Goal: Task Accomplishment & Management: Use online tool/utility

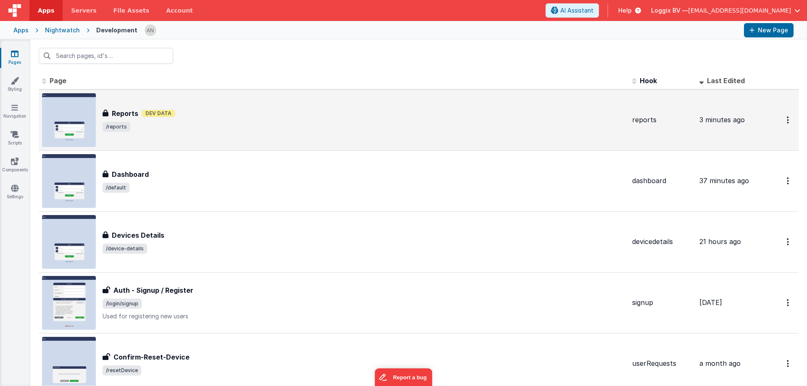
click at [206, 136] on div "Reports Reports Dev Data /reports" at bounding box center [334, 120] width 584 height 54
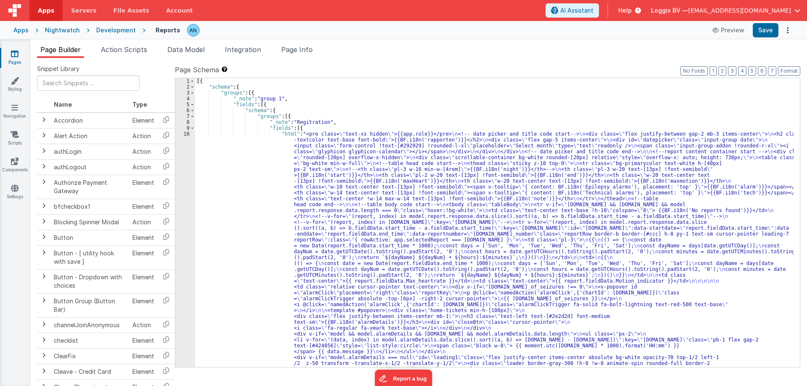
click at [187, 134] on div "10" at bounding box center [185, 349] width 20 height 436
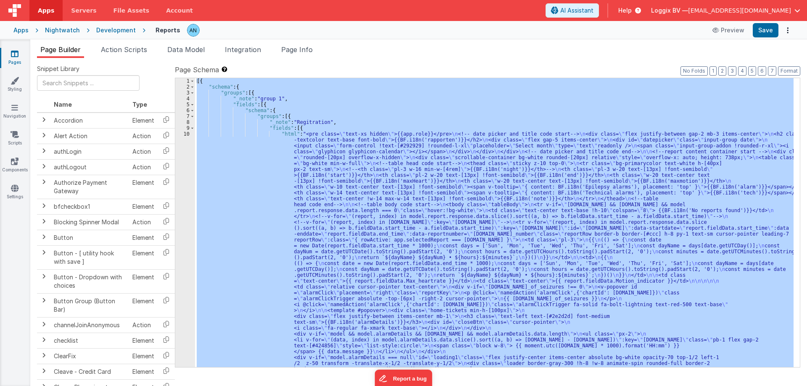
click at [187, 134] on div "10" at bounding box center [185, 349] width 20 height 436
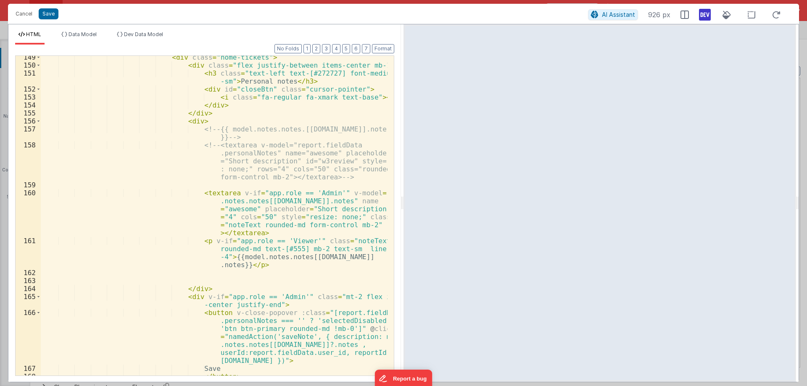
scroll to position [1646, 0]
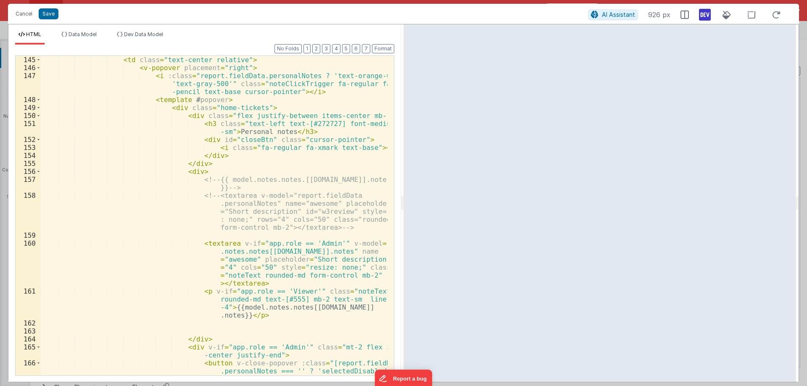
click at [222, 251] on div "< td class = "text-center relative" > < v-popover placement = "right" > < i :cl…" at bounding box center [214, 248] width 347 height 384
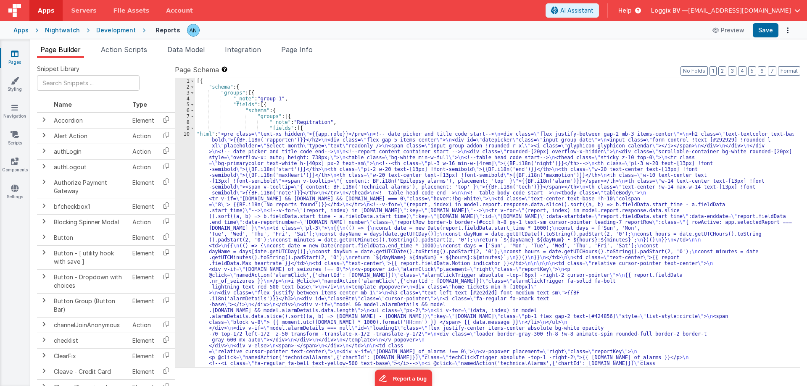
click at [183, 132] on div "10" at bounding box center [185, 322] width 20 height 383
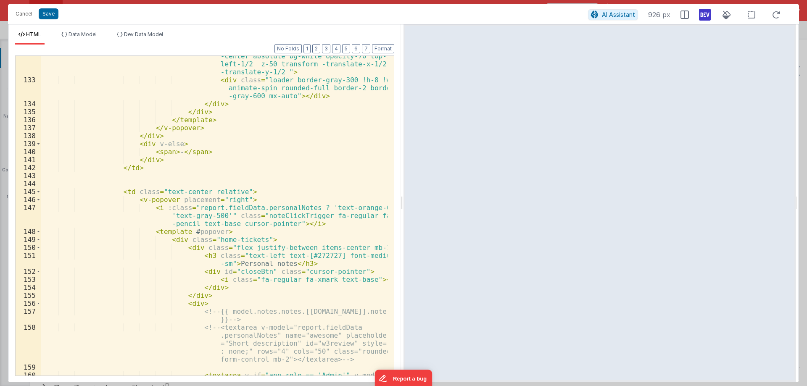
scroll to position [1690, 0]
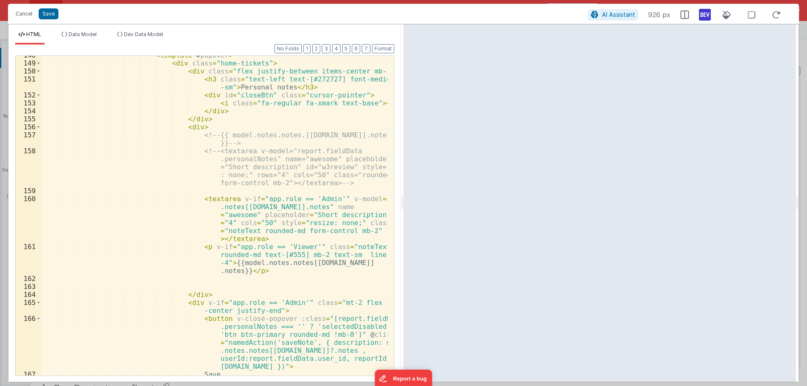
click at [257, 264] on div "< template # popover > < div class = "home-tickets" > < div class = "flex justi…" at bounding box center [214, 219] width 347 height 336
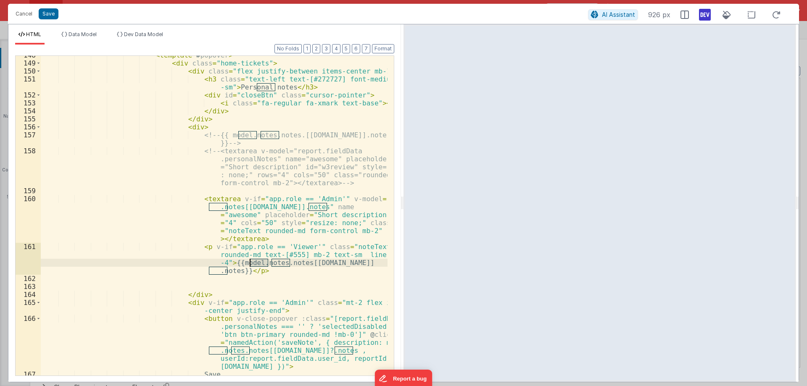
click at [257, 264] on div "< template # popover > < div class = "home-tickets" > < div class = "flex justi…" at bounding box center [214, 219] width 347 height 336
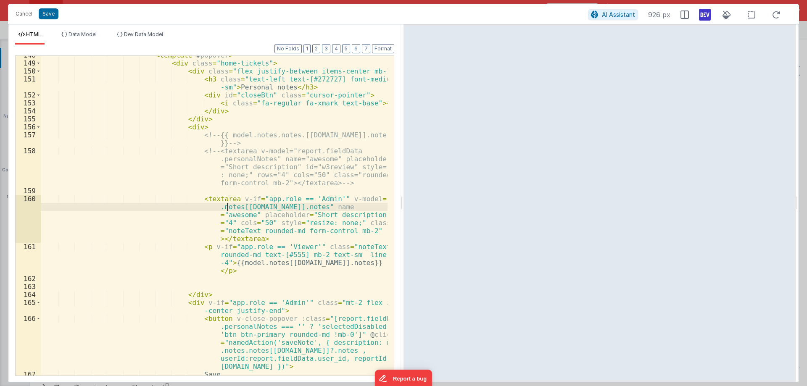
click at [227, 209] on div "< template # popover > < div class = "home-tickets" > < div class = "flex justi…" at bounding box center [214, 219] width 347 height 336
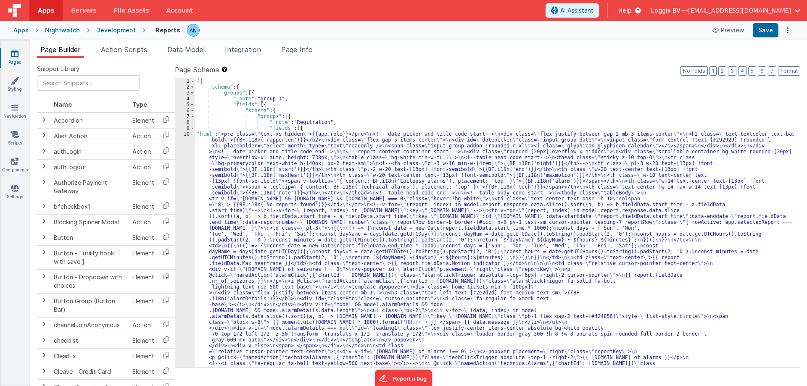
click at [188, 138] on div "10" at bounding box center [185, 322] width 20 height 383
click at [187, 135] on div "10" at bounding box center [185, 322] width 20 height 383
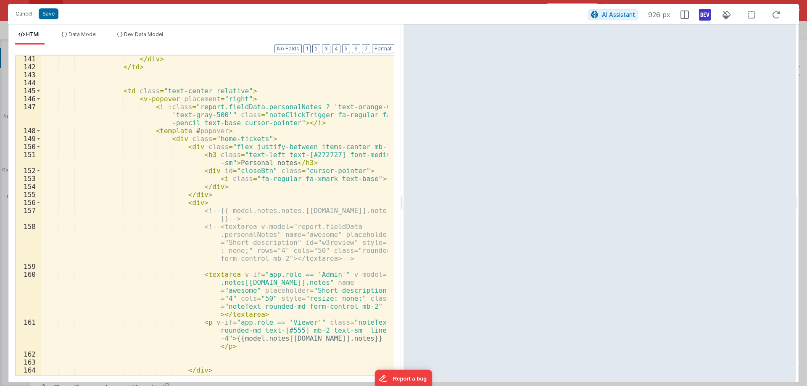
scroll to position [1715, 0]
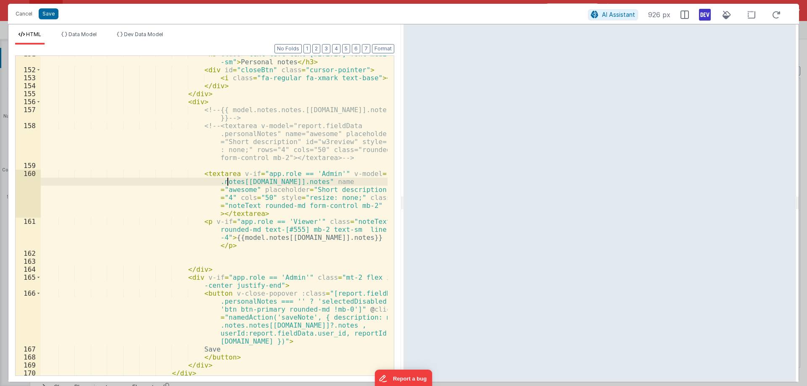
click at [226, 183] on div "< h3 class = "text-left text-[#272727] font-medium text -sm" > Personal notes <…" at bounding box center [214, 222] width 347 height 344
click at [267, 238] on div "< h3 class = "text-left text-[#272727] font-medium text -sm" > Personal notes <…" at bounding box center [214, 222] width 347 height 344
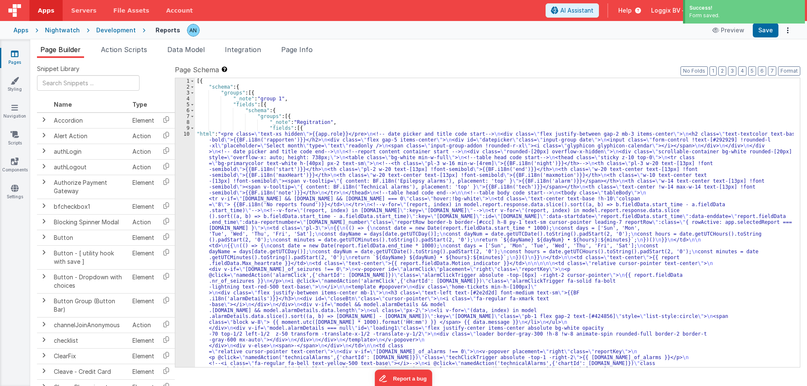
click at [186, 135] on div "10" at bounding box center [185, 322] width 20 height 383
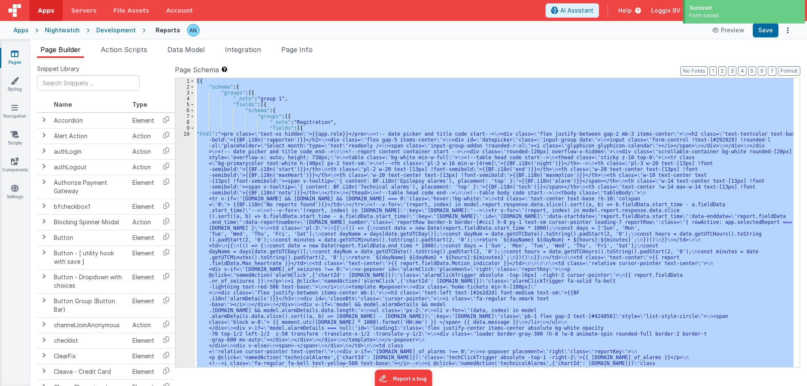
click at [186, 135] on div "10" at bounding box center [185, 322] width 20 height 383
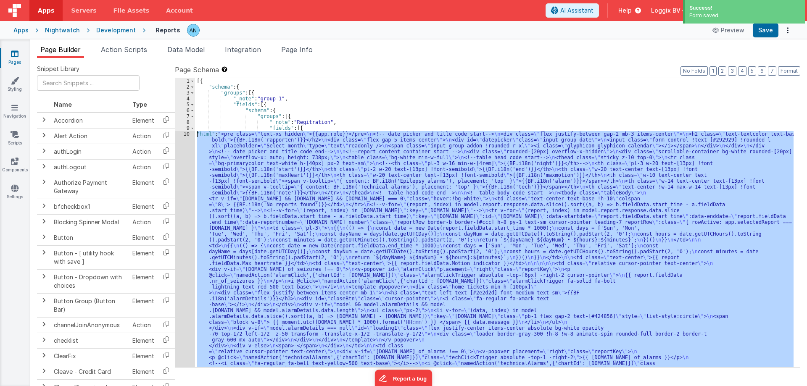
click at [186, 135] on div "10" at bounding box center [185, 322] width 20 height 383
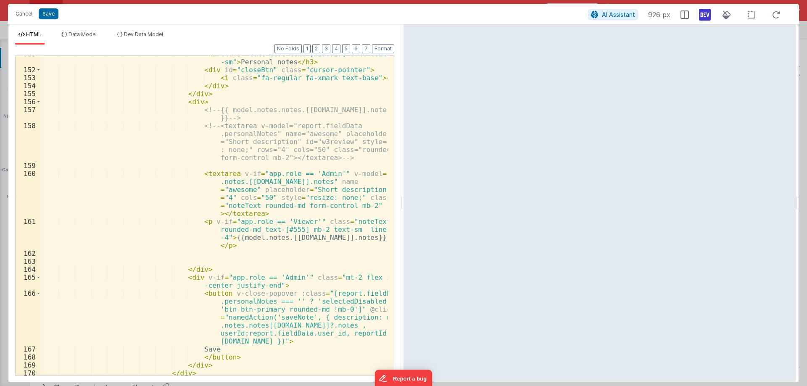
scroll to position [1797, 0]
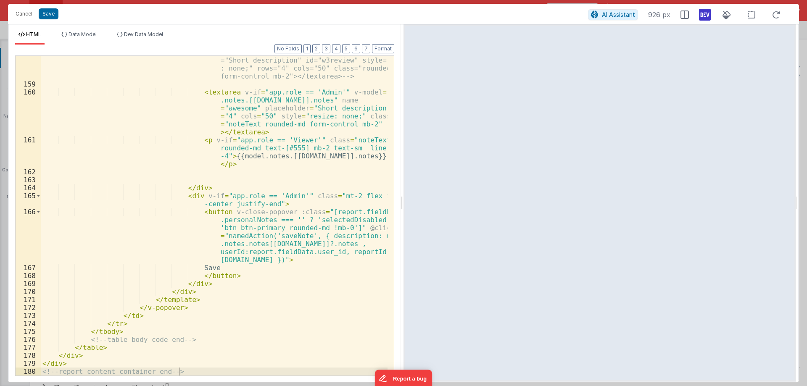
click at [270, 156] on div "<!-- <textarea v-model="report.fieldData .personalNotes" name="awesome" placeho…" at bounding box center [214, 224] width 347 height 368
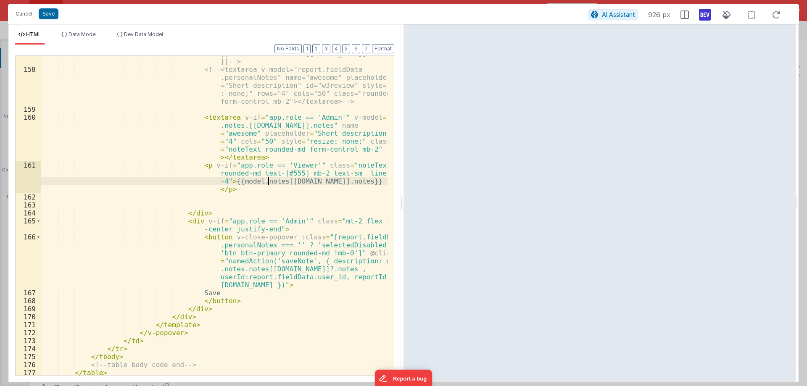
scroll to position [1696, 0]
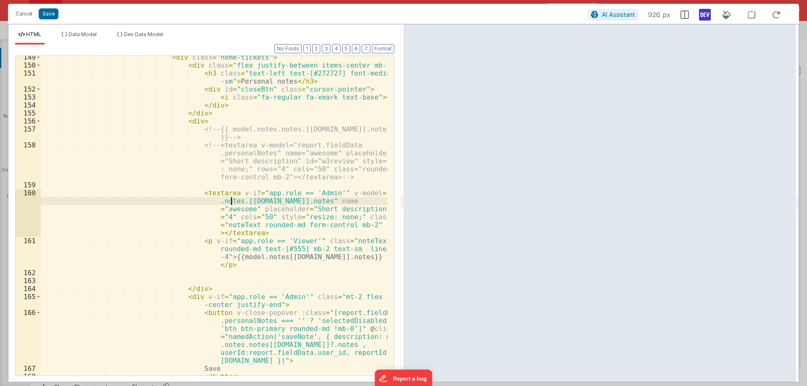
click at [232, 201] on div "< div class = "home-tickets" > < div class = "flex justify-between items-center…" at bounding box center [214, 221] width 347 height 336
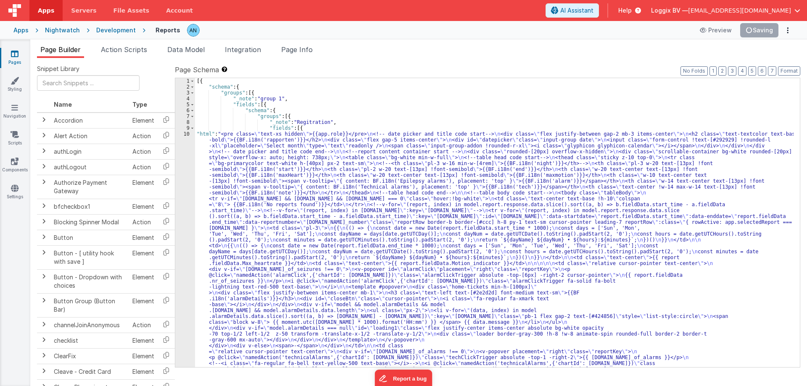
click at [188, 135] on div "10" at bounding box center [185, 322] width 20 height 383
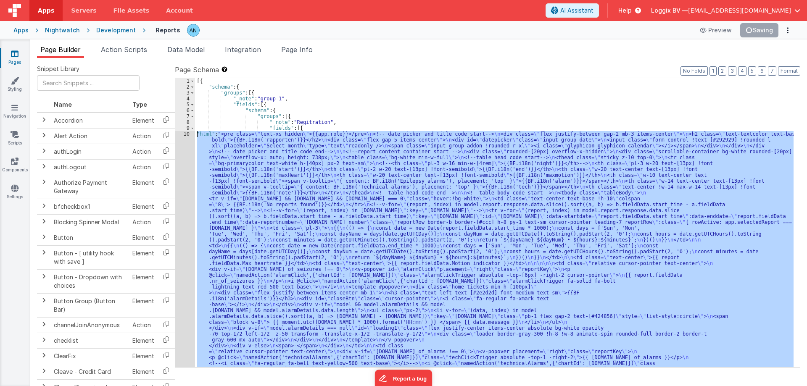
click at [188, 135] on div "10" at bounding box center [185, 322] width 20 height 383
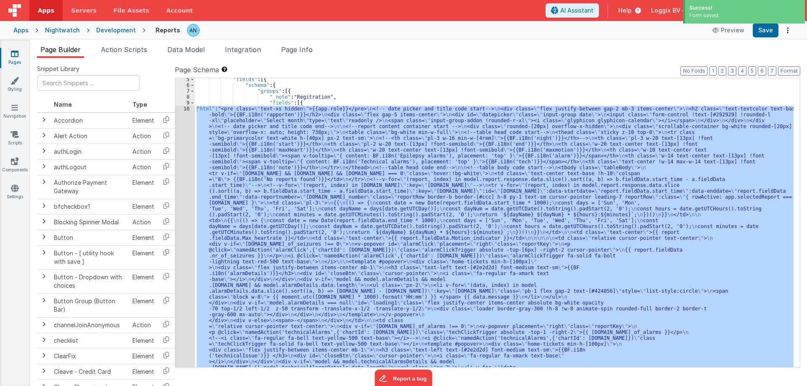
scroll to position [25, 0]
click at [187, 114] on div "10" at bounding box center [185, 297] width 20 height 383
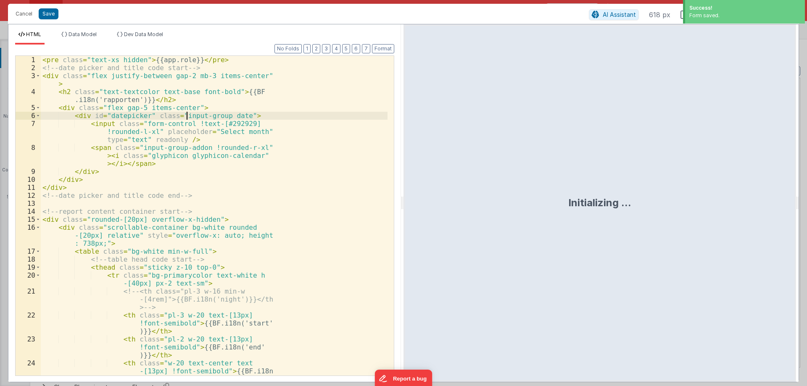
click at [187, 109] on div "< pre class = "text-xs hidden" > {{app.role}} </ pre > <!-- date picker and tit…" at bounding box center [214, 232] width 347 height 352
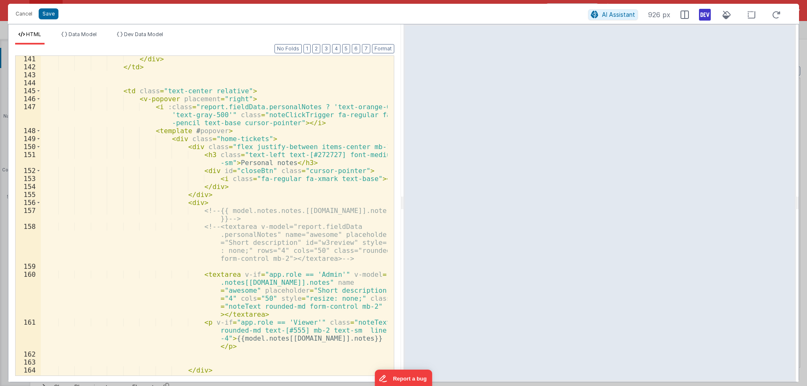
scroll to position [1715, 0]
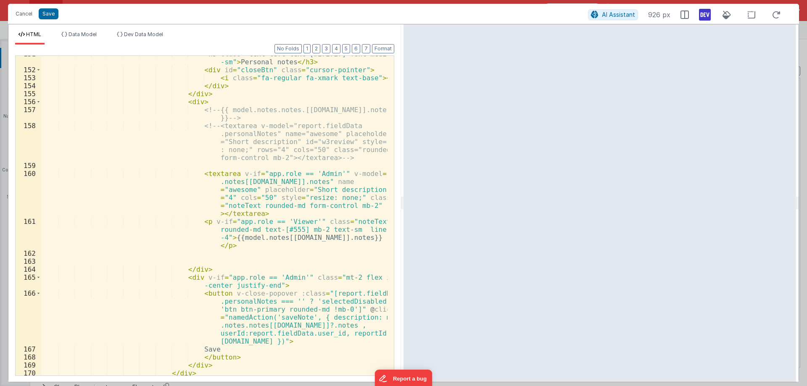
click at [325, 182] on div "< h3 class = "text-left text-[#272727] font-medium text -sm" > Personal notes <…" at bounding box center [214, 222] width 347 height 344
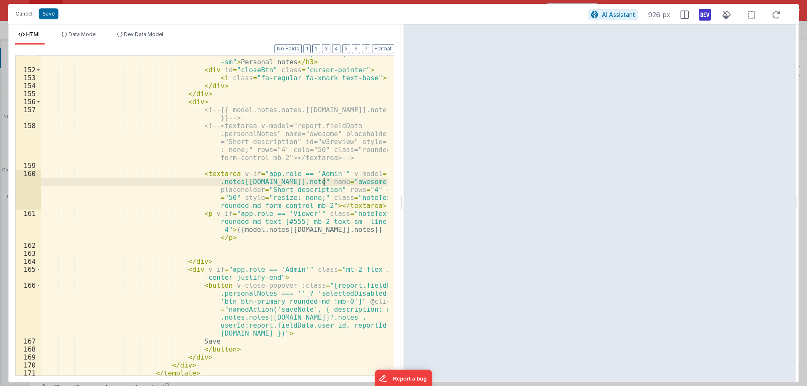
click at [363, 229] on div "< h3 class = "text-left text-[#272727] font-medium text -sm" > Personal notes <…" at bounding box center [214, 222] width 347 height 344
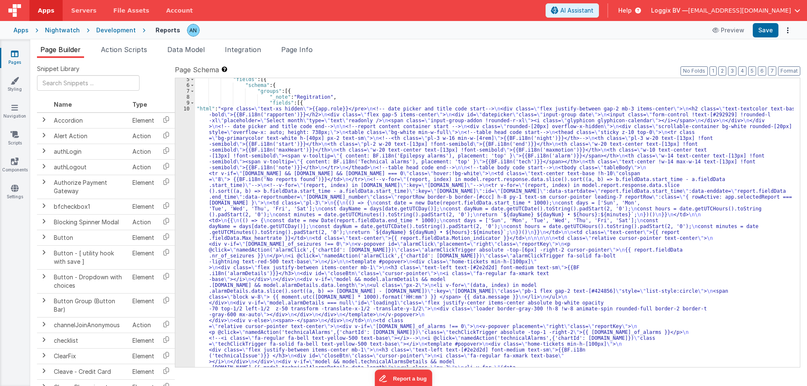
click at [11, 53] on icon at bounding box center [15, 54] width 8 height 8
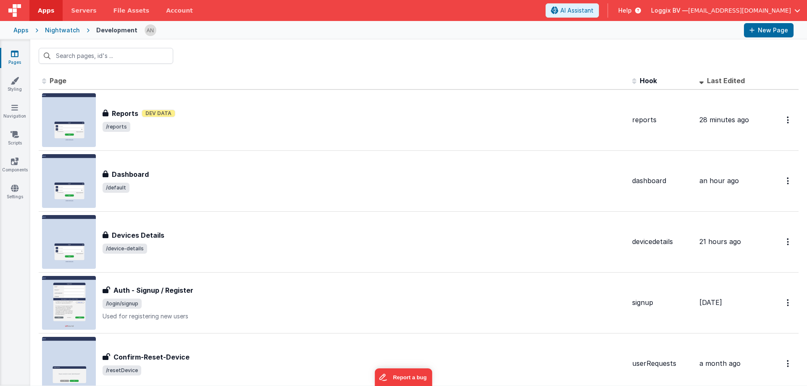
click at [431, 26] on div at bounding box center [440, 30] width 593 height 14
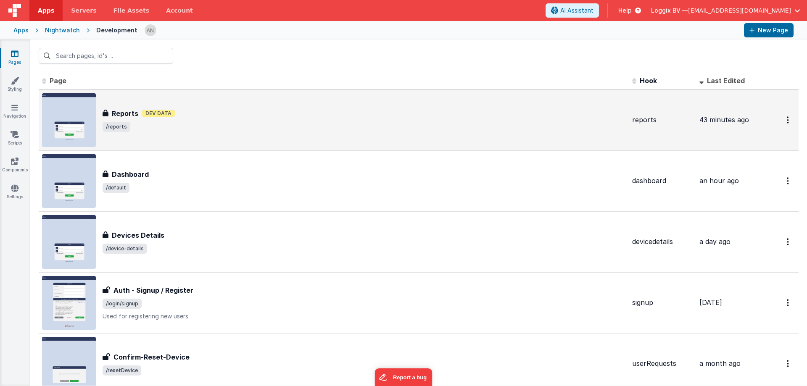
click at [181, 130] on span "/reports" at bounding box center [364, 127] width 523 height 10
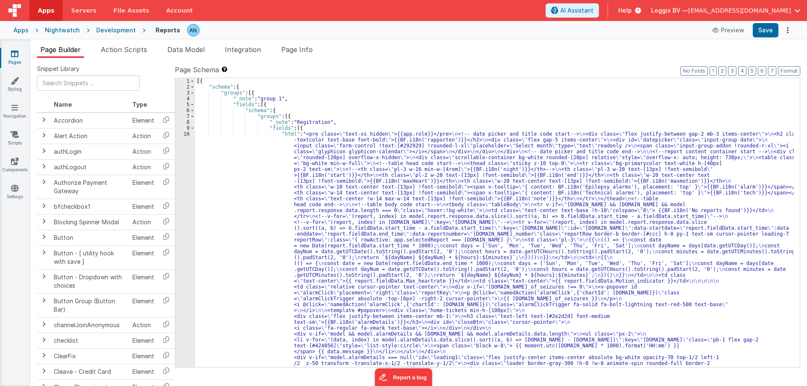
click at [187, 137] on div "10" at bounding box center [185, 349] width 20 height 436
click at [187, 133] on div "10" at bounding box center [185, 349] width 20 height 436
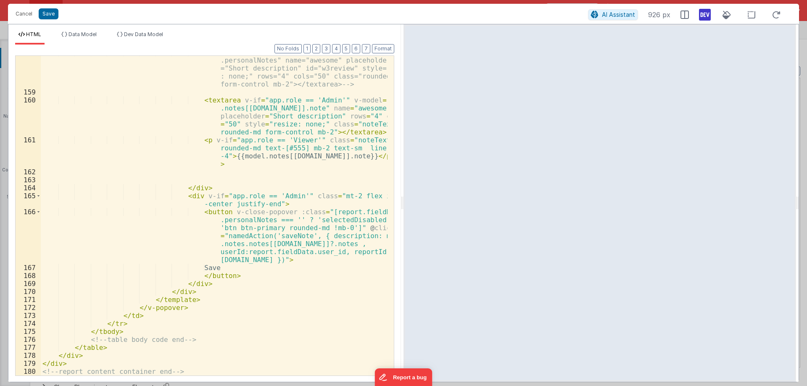
scroll to position [1789, 0]
click at [220, 243] on div "<!-- <textarea v-model="report.fieldData .personalNotes" name="awesome" placeho…" at bounding box center [214, 232] width 347 height 368
click at [330, 246] on div "<!-- <textarea v-model="report.fieldData .personalNotes" name="awesome" placeho…" at bounding box center [214, 232] width 347 height 368
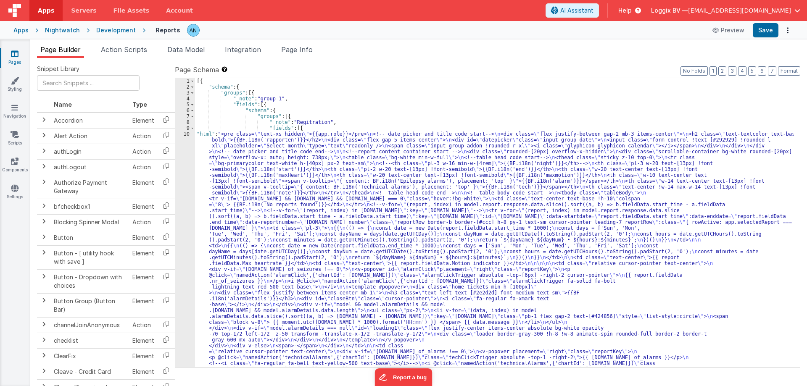
click at [186, 135] on div "10" at bounding box center [185, 322] width 20 height 383
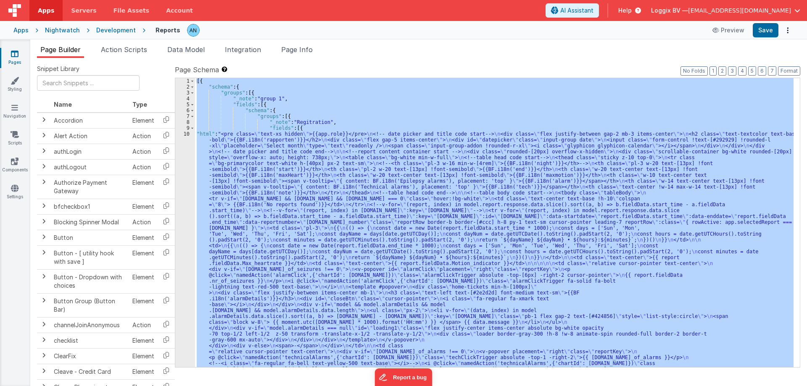
click at [186, 135] on div "10" at bounding box center [185, 322] width 20 height 383
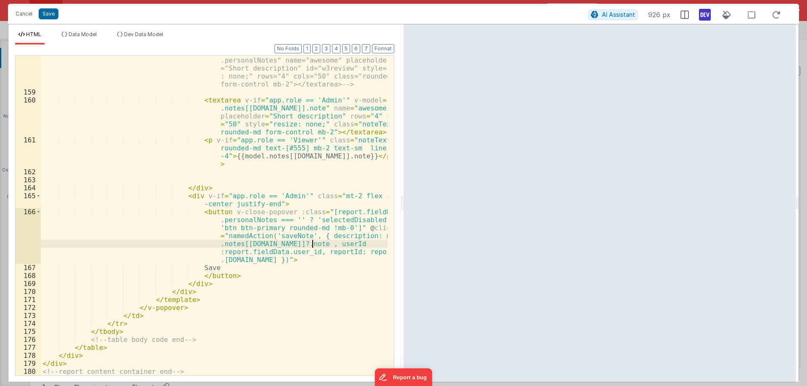
click at [313, 247] on div "<!-- <textarea v-model="report.fieldData .personalNotes" name="awesome" placeho…" at bounding box center [214, 232] width 347 height 368
click at [328, 243] on div "<!-- <textarea v-model="report.fieldData .personalNotes" name="awesome" placeho…" at bounding box center [214, 232] width 347 height 368
